Goal: Information Seeking & Learning: Learn about a topic

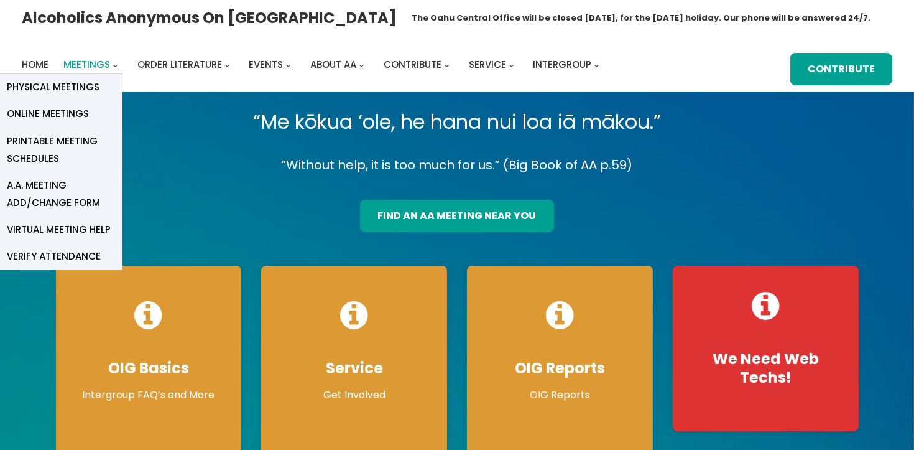
click at [106, 63] on span "Meetings" at bounding box center [86, 64] width 47 height 13
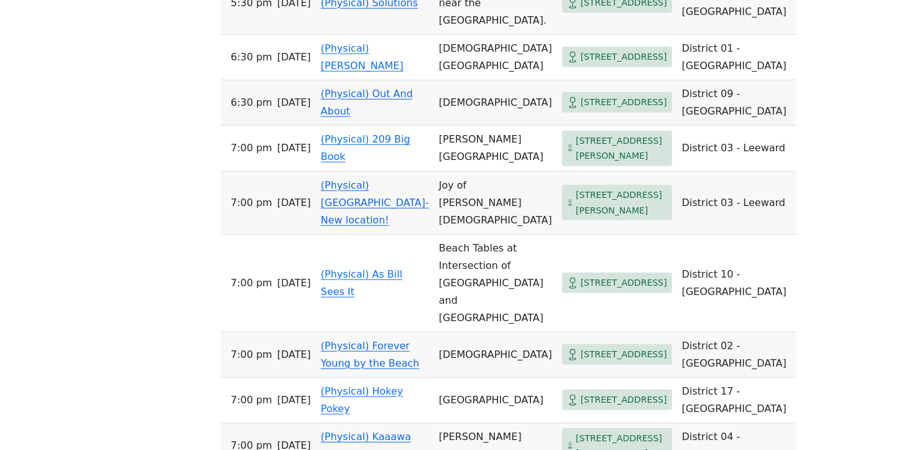
scroll to position [935, 0]
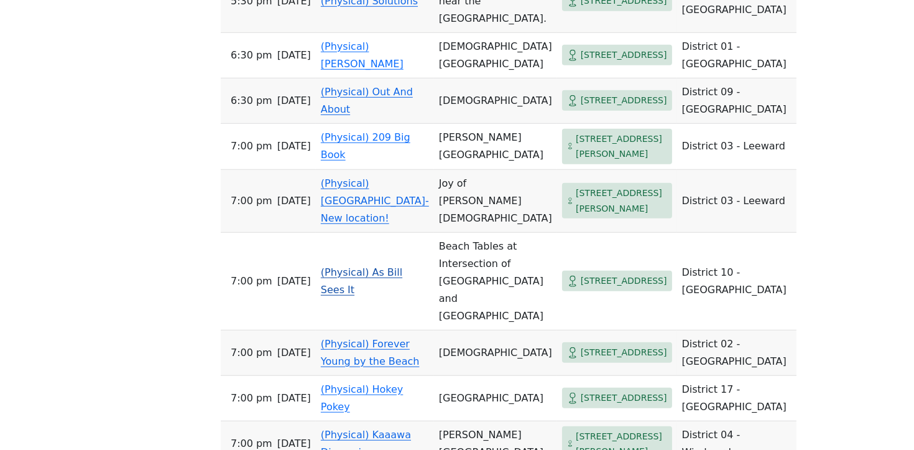
click at [354, 295] on link "(Physical) As Bill Sees It" at bounding box center [361, 280] width 81 height 29
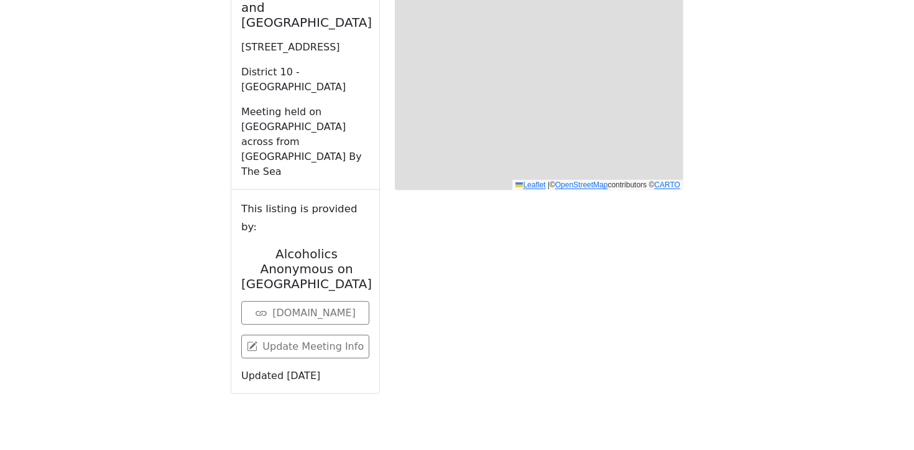
scroll to position [432, 0]
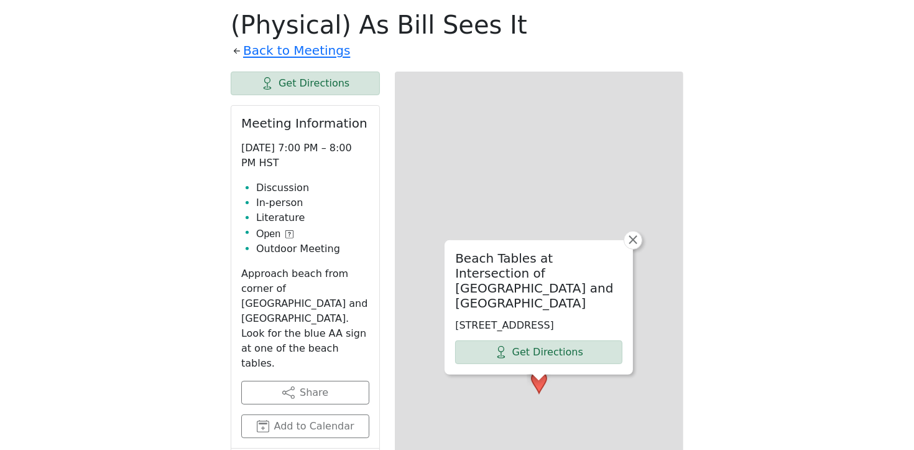
click at [354, 333] on div "Meeting Information [DATE] 7:00 PM – 8:00 PM HST Discussion In-person Literatur…" at bounding box center [305, 277] width 148 height 343
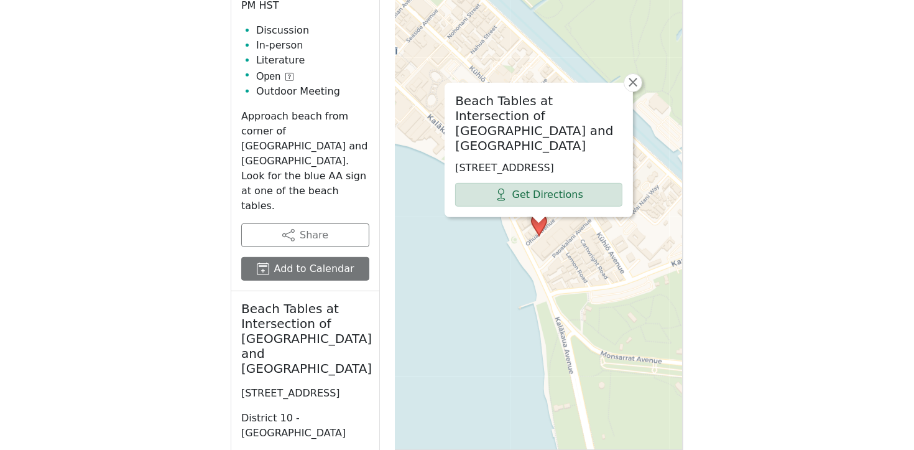
scroll to position [594, 0]
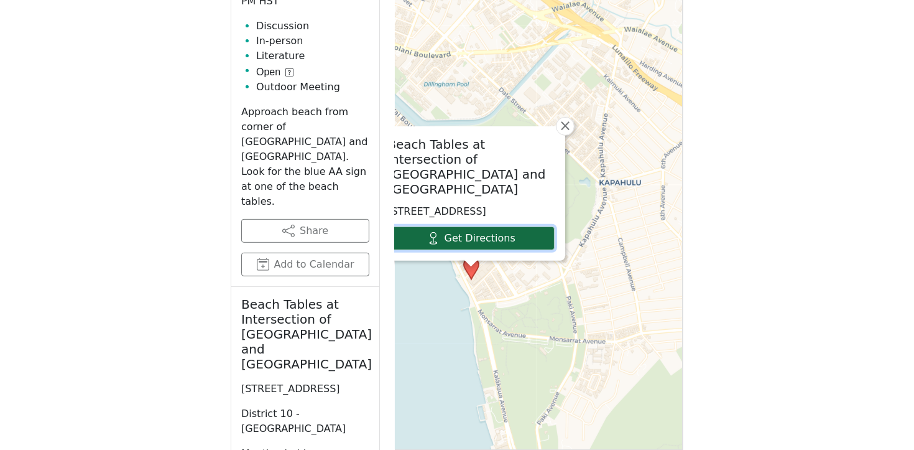
click at [433, 239] on icon at bounding box center [433, 238] width 12 height 12
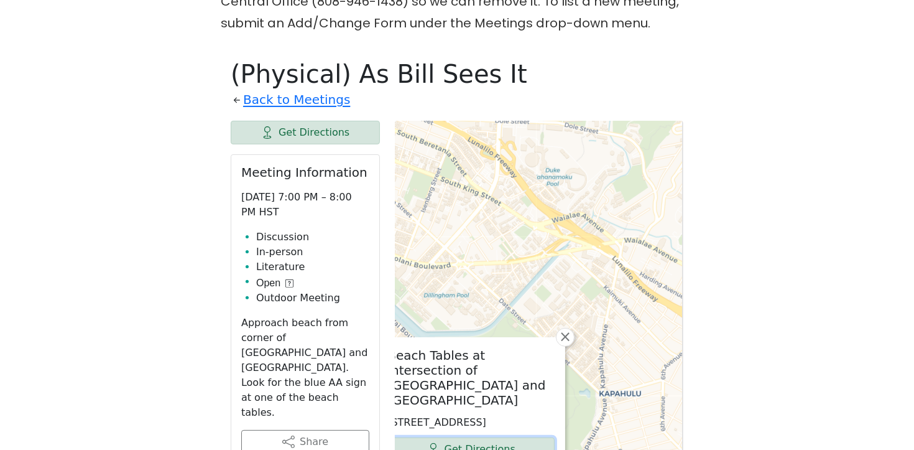
scroll to position [381, 0]
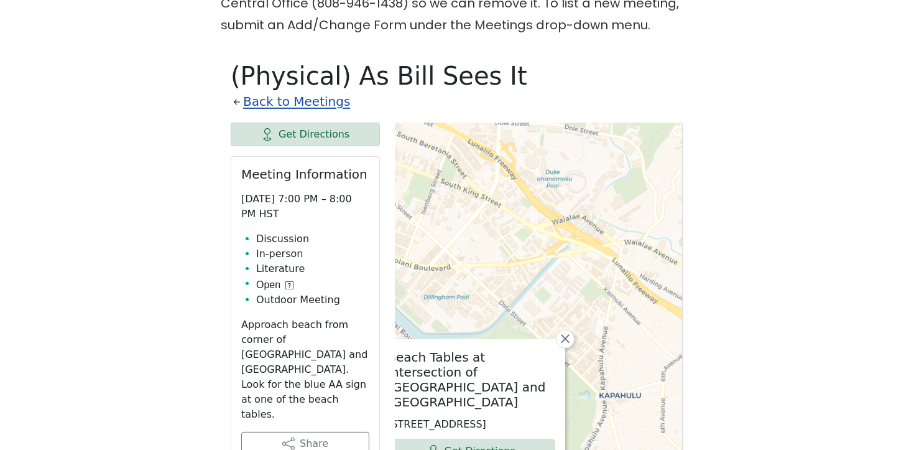
click at [248, 104] on link "Back to Meetings" at bounding box center [296, 102] width 107 height 22
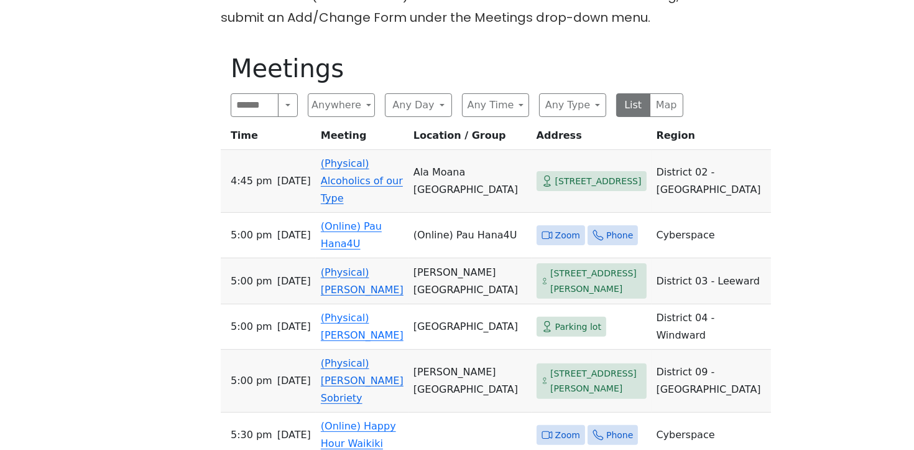
scroll to position [395, 0]
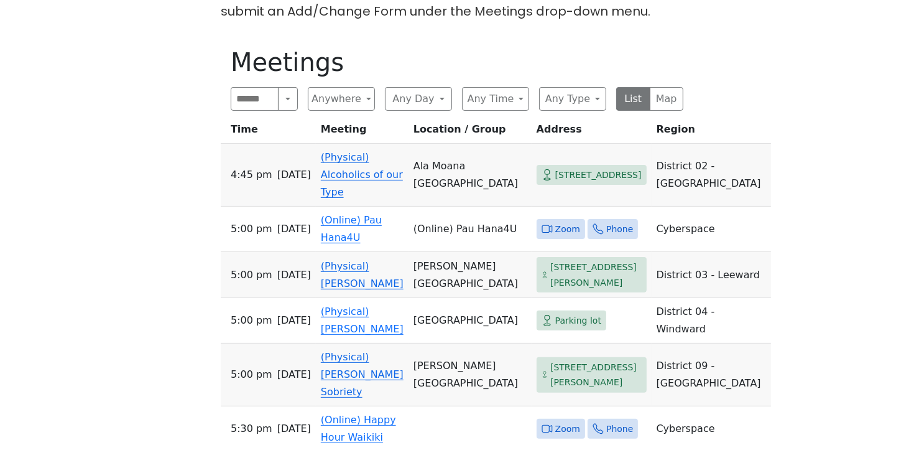
click at [321, 176] on link "(Physical) Alcoholics of our Type" at bounding box center [362, 174] width 82 height 47
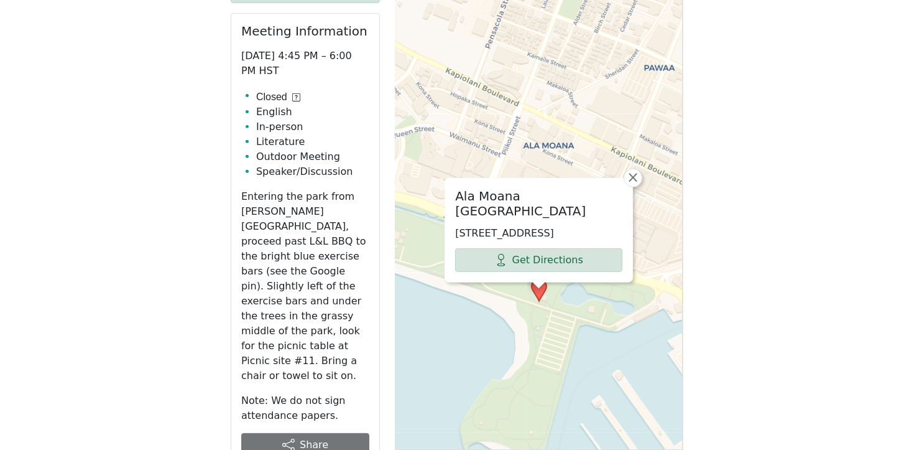
scroll to position [524, 0]
click at [284, 97] on span "Closed" at bounding box center [271, 97] width 31 height 15
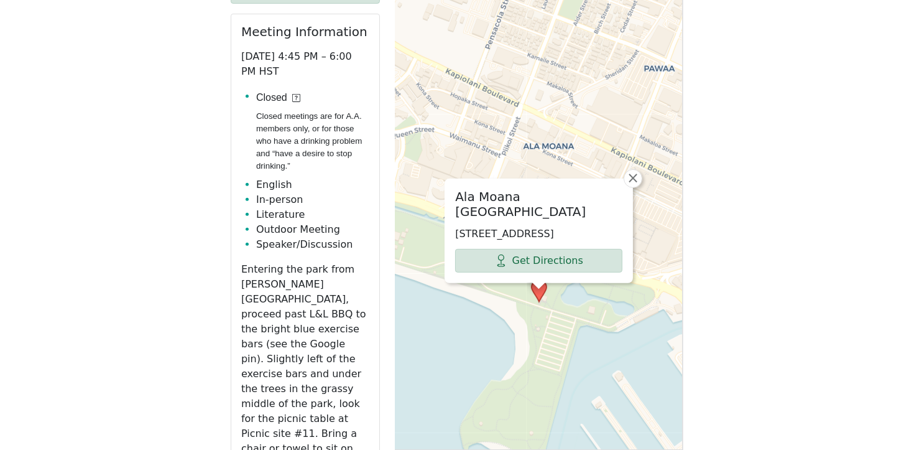
click at [271, 96] on span "Closed" at bounding box center [271, 97] width 31 height 15
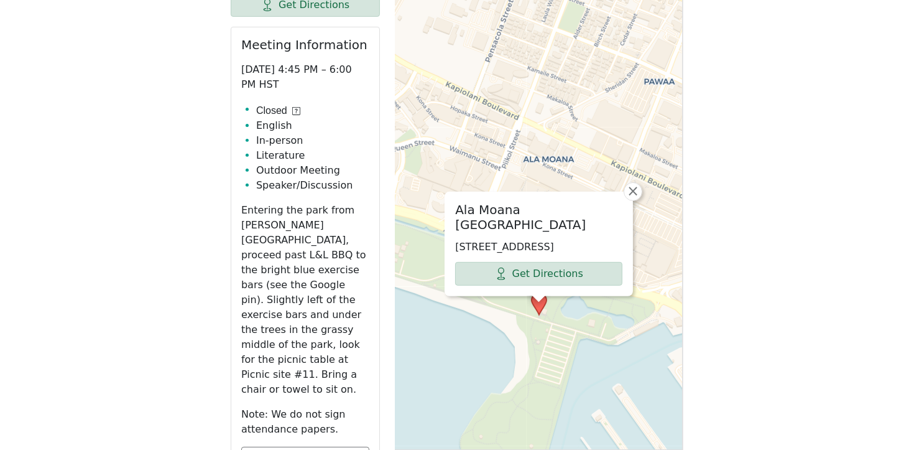
scroll to position [314, 0]
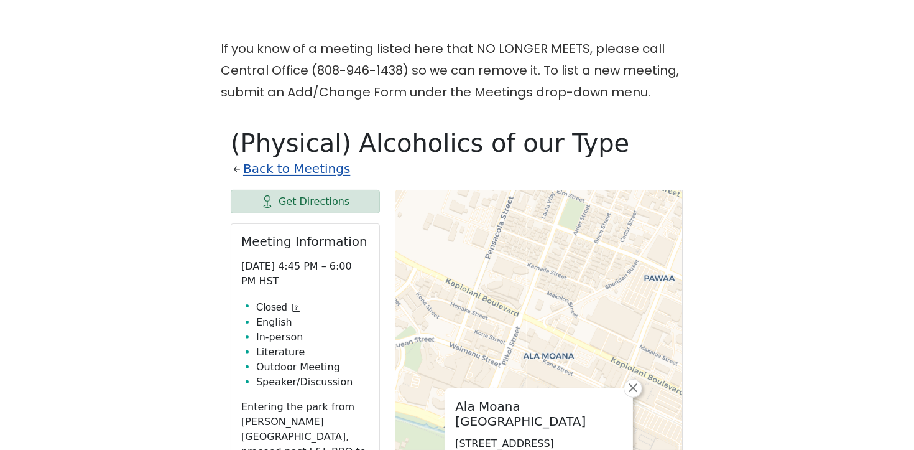
click at [261, 174] on link "Back to Meetings" at bounding box center [296, 169] width 107 height 22
